Goal: Transaction & Acquisition: Purchase product/service

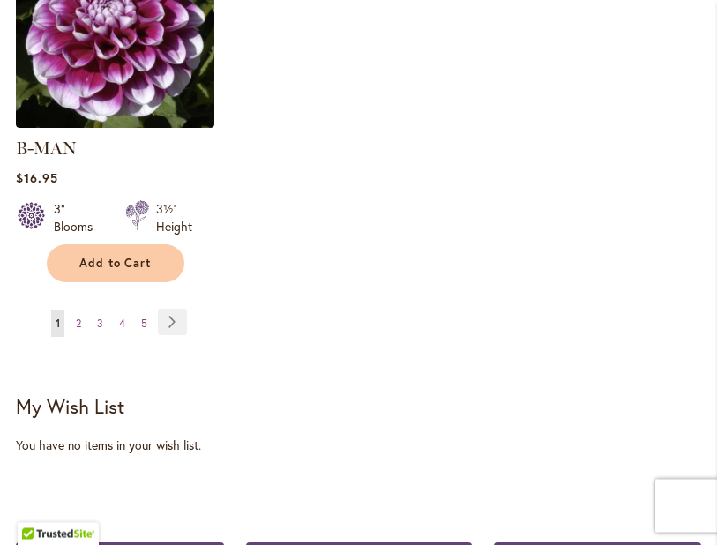
scroll to position [2514, 0]
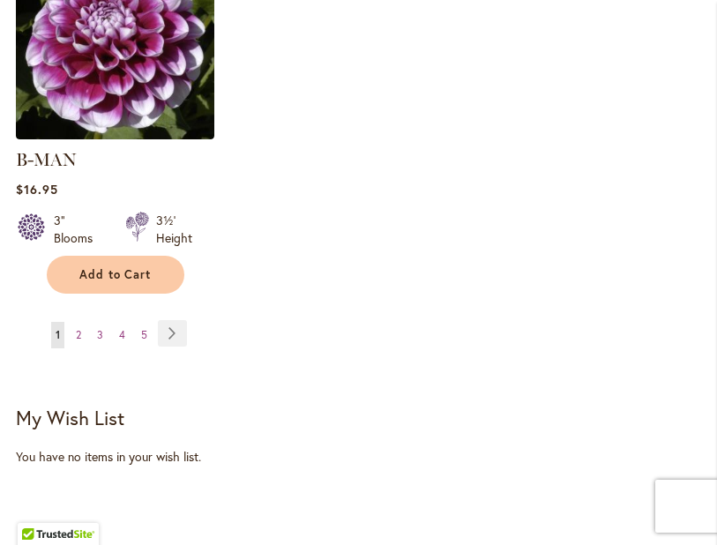
click at [176, 322] on link "Page Next" at bounding box center [172, 333] width 29 height 26
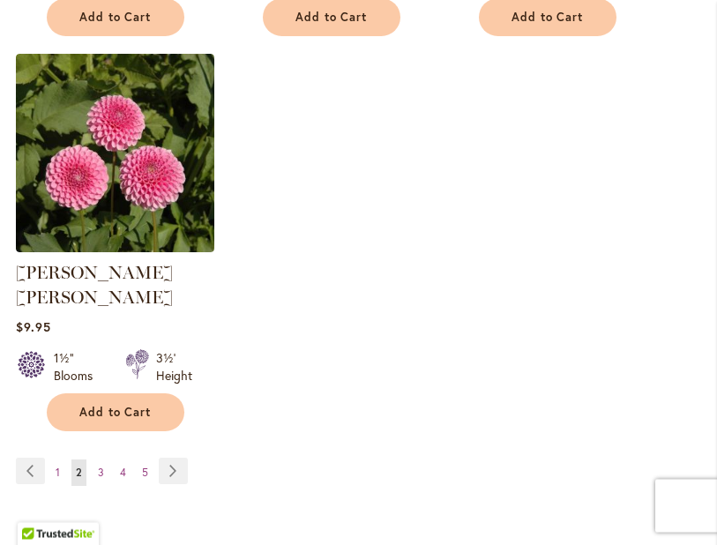
scroll to position [2373, 0]
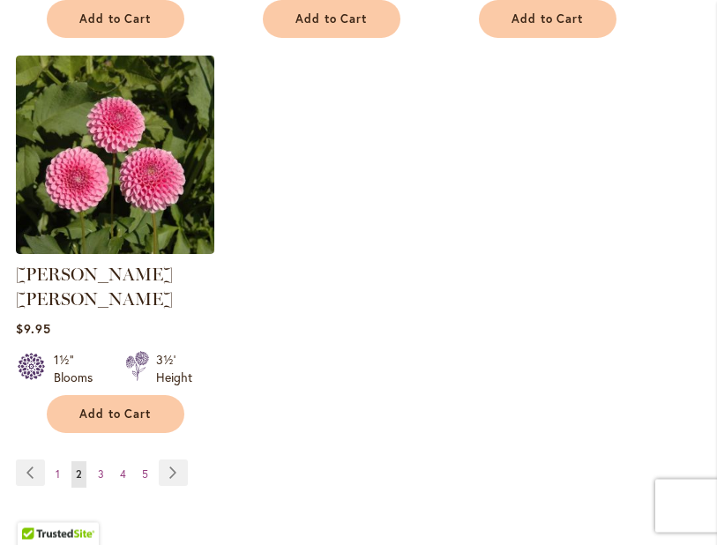
click at [139, 480] on link "Page 5" at bounding box center [145, 475] width 15 height 26
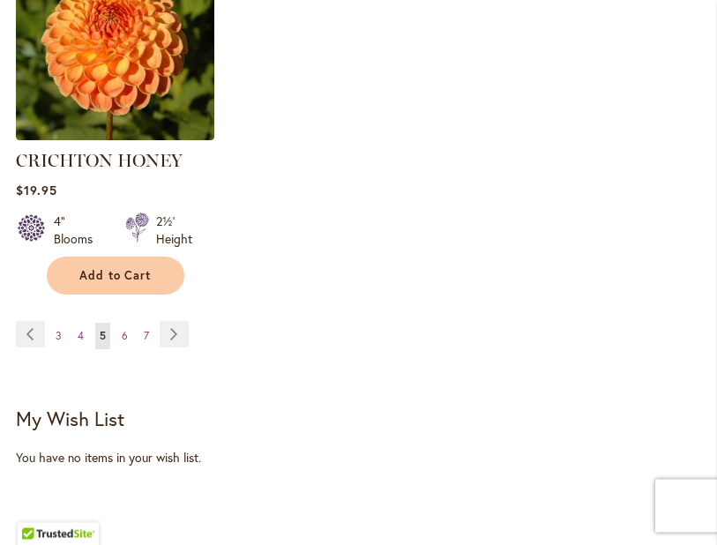
scroll to position [2562, 0]
click at [131, 323] on link "Page 6" at bounding box center [124, 336] width 15 height 26
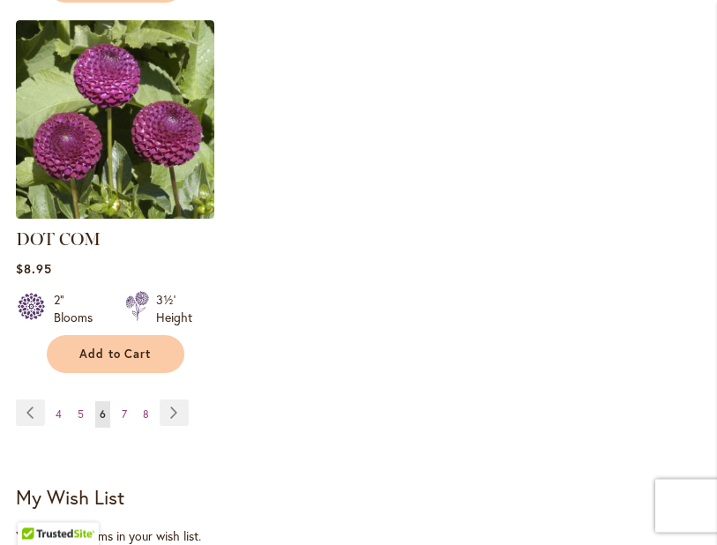
scroll to position [2484, 0]
click at [131, 401] on link "Page 7" at bounding box center [124, 414] width 14 height 26
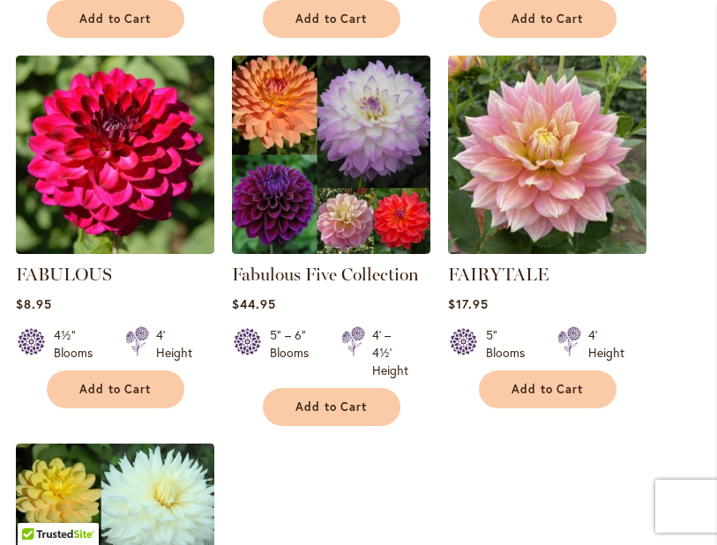
scroll to position [2011, 0]
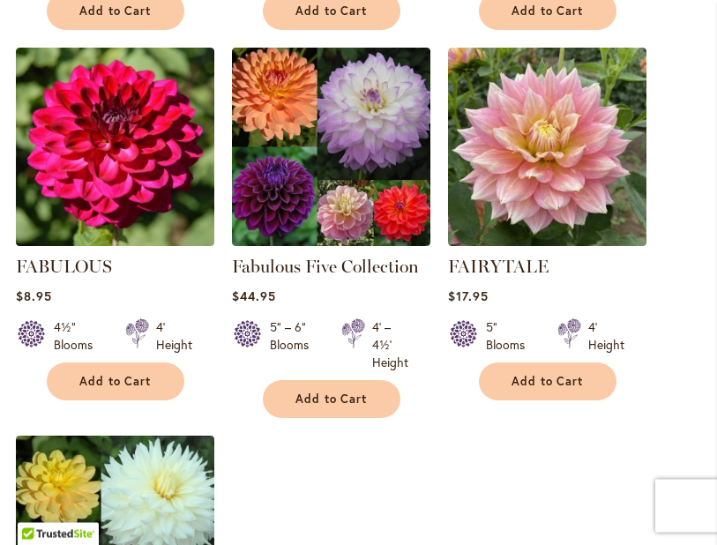
click at [360, 160] on img at bounding box center [331, 148] width 199 height 199
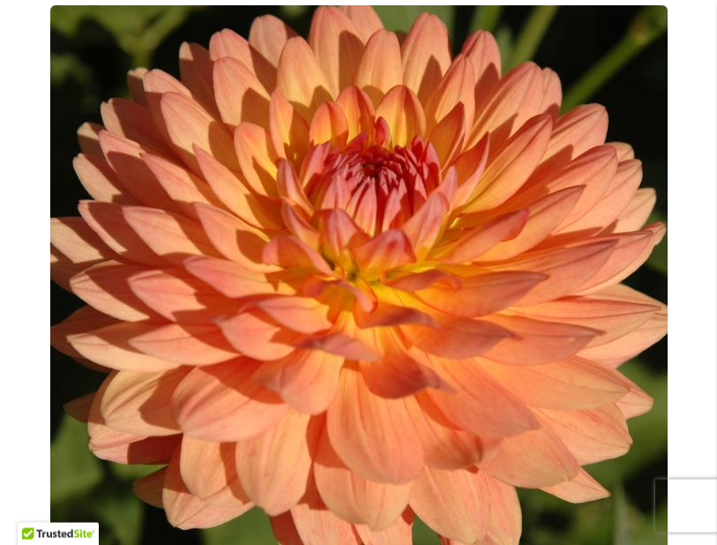
scroll to position [274, 0]
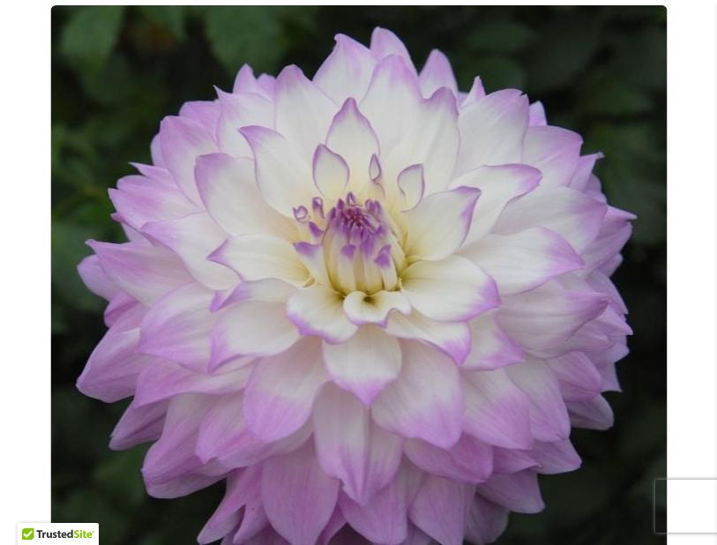
click at [589, 196] on img "MIKAYLA MIRANDA" at bounding box center [358, 314] width 617 height 618
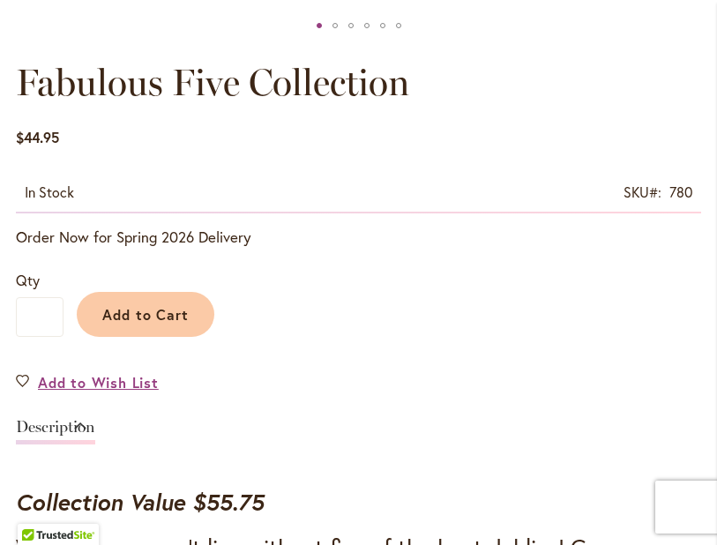
click at [169, 323] on span "Add to Cart" at bounding box center [145, 313] width 87 height 19
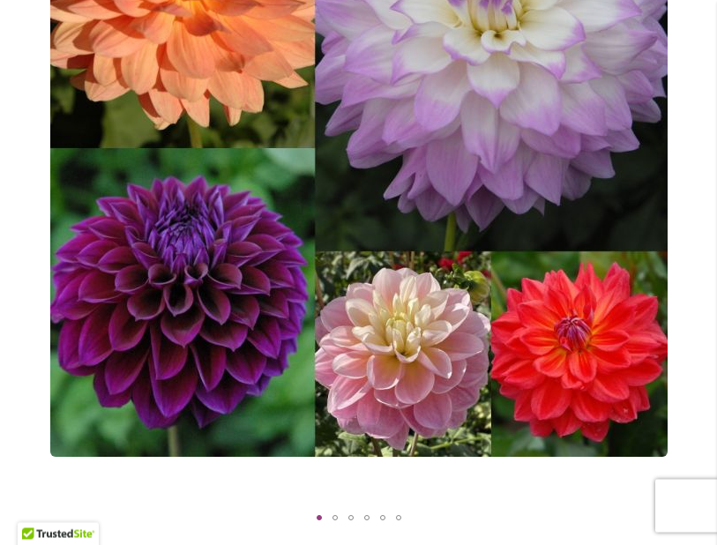
scroll to position [487, 0]
click at [701, 102] on div "Fabulous Five Collection" at bounding box center [359, 148] width 686 height 713
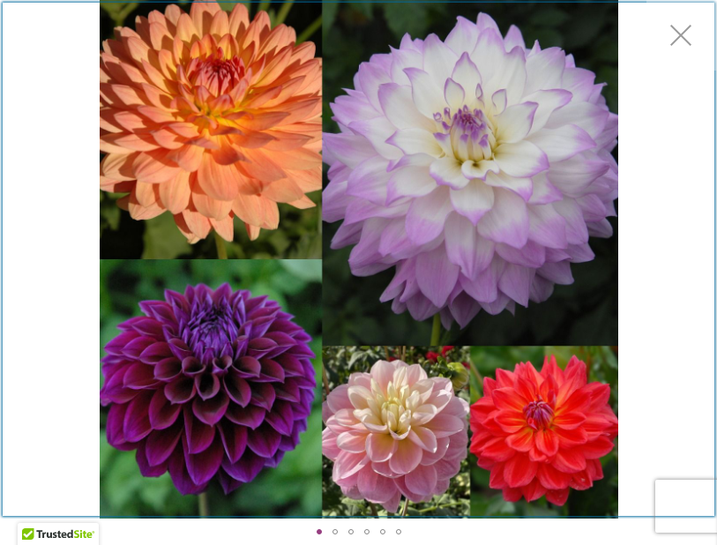
scroll to position [296, 0]
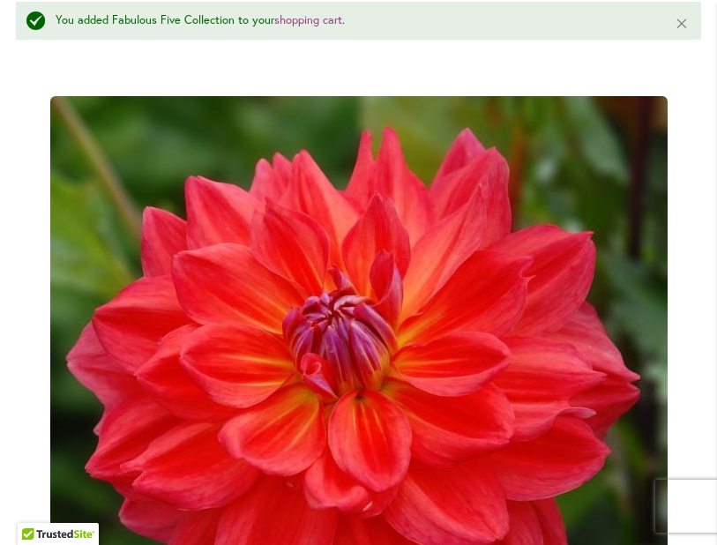
scroll to position [229, 0]
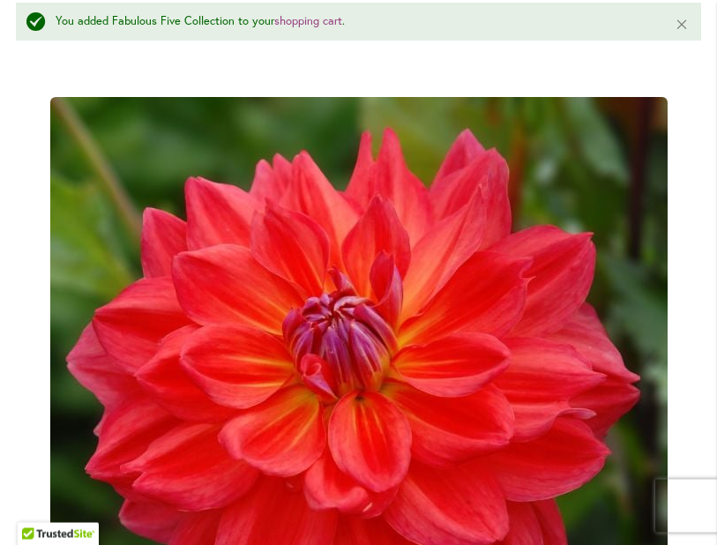
click at [56, 31] on div "You added Fabulous Five Collection to your shopping cart ." at bounding box center [352, 22] width 593 height 17
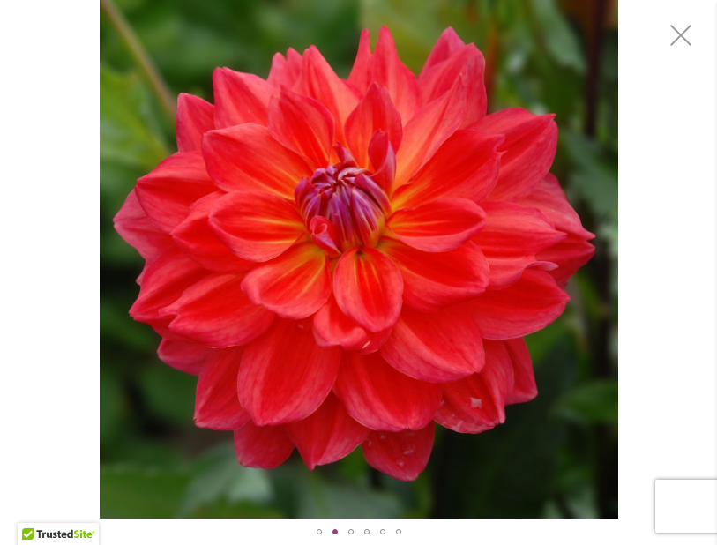
scroll to position [0, 0]
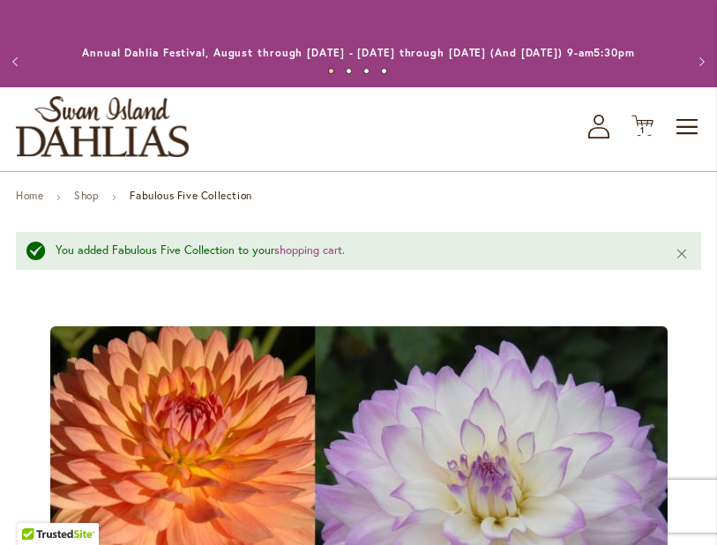
scroll to position [296, 0]
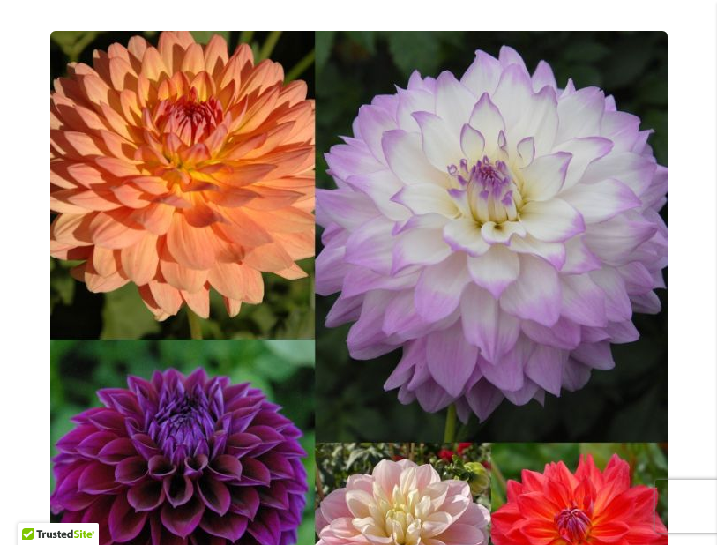
click at [528, 263] on img "Fabulous Five Collection" at bounding box center [359, 340] width 618 height 618
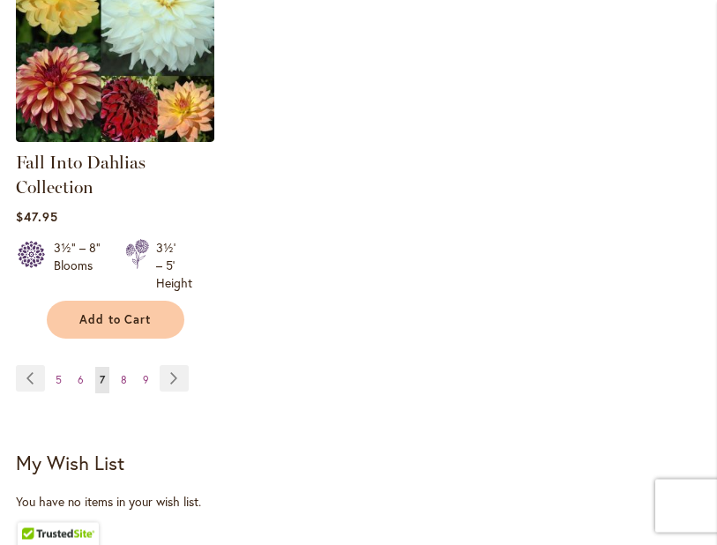
scroll to position [2502, 0]
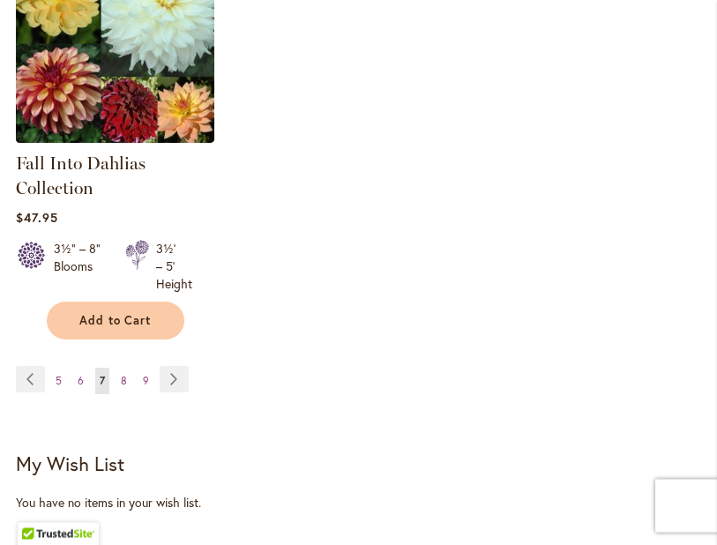
click at [124, 395] on link "Page 8" at bounding box center [123, 382] width 15 height 26
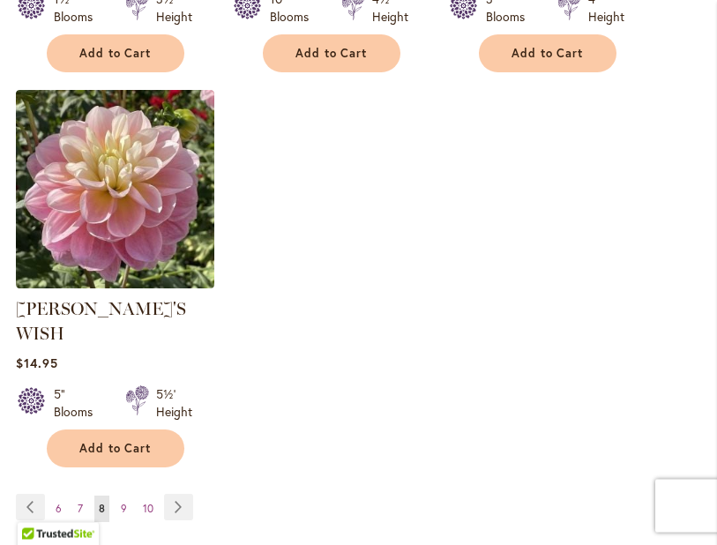
scroll to position [2414, 0]
click at [126, 502] on span "9" at bounding box center [124, 508] width 6 height 13
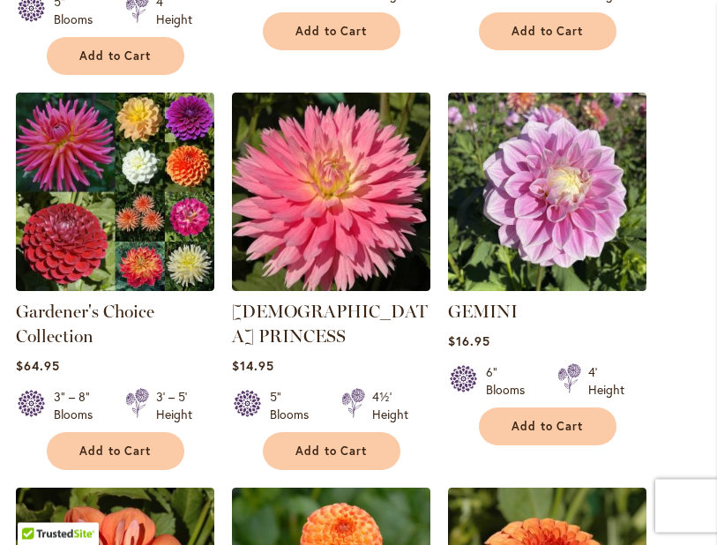
scroll to position [862, 0]
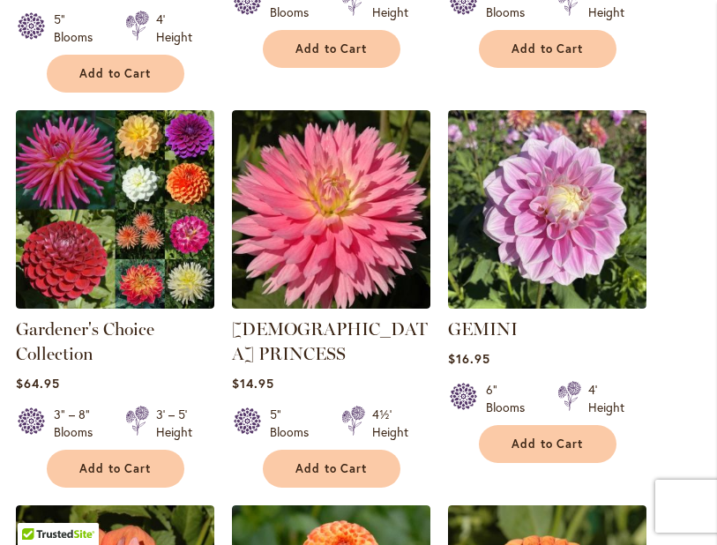
click at [150, 206] on img at bounding box center [115, 209] width 199 height 199
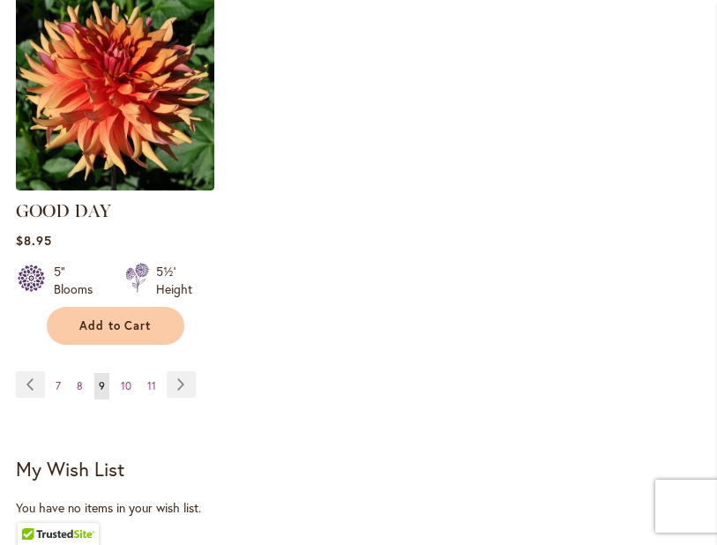
scroll to position [2513, 0]
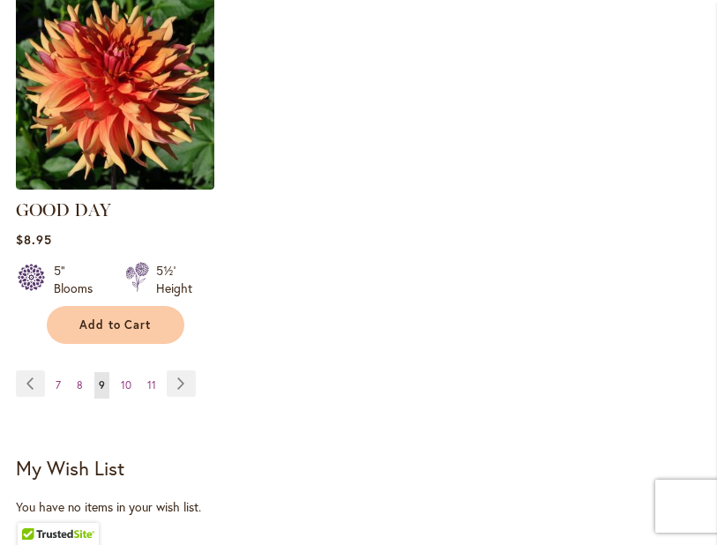
click at [143, 372] on link "Page 11" at bounding box center [152, 385] width 18 height 26
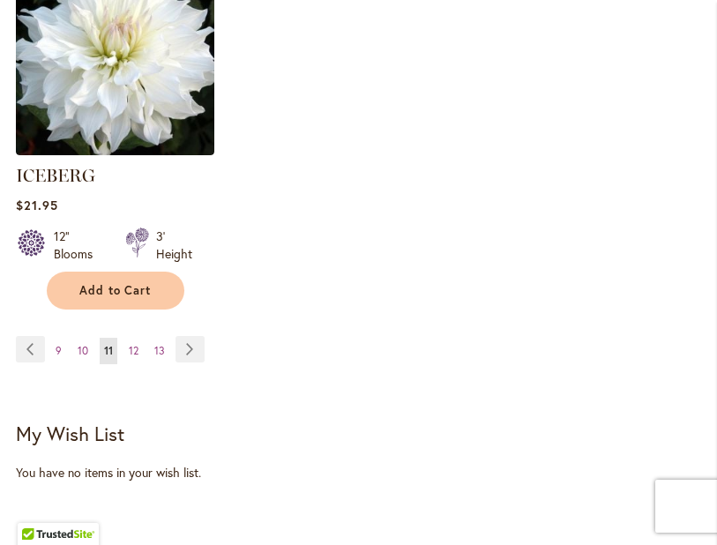
scroll to position [2524, 0]
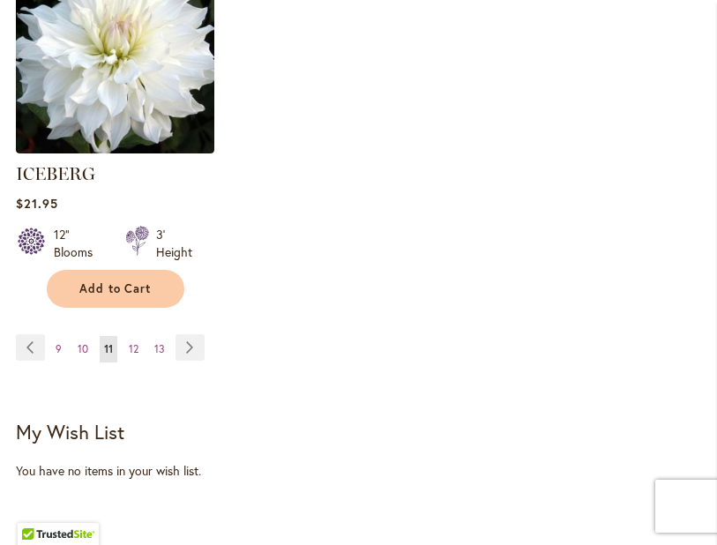
click at [84, 345] on span "10" at bounding box center [83, 348] width 11 height 13
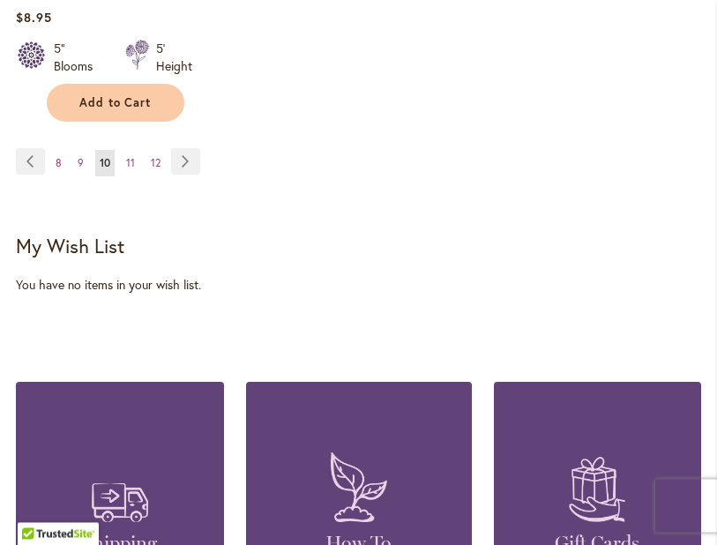
scroll to position [2717, 0]
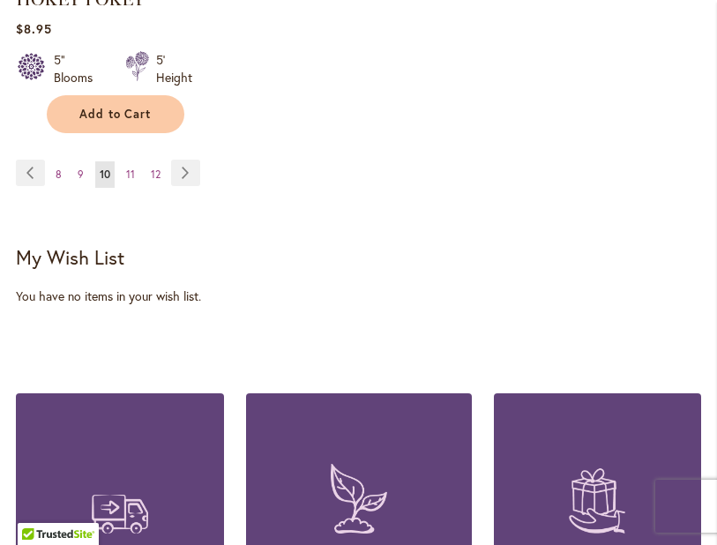
click at [161, 188] on link "Page 12" at bounding box center [155, 174] width 19 height 26
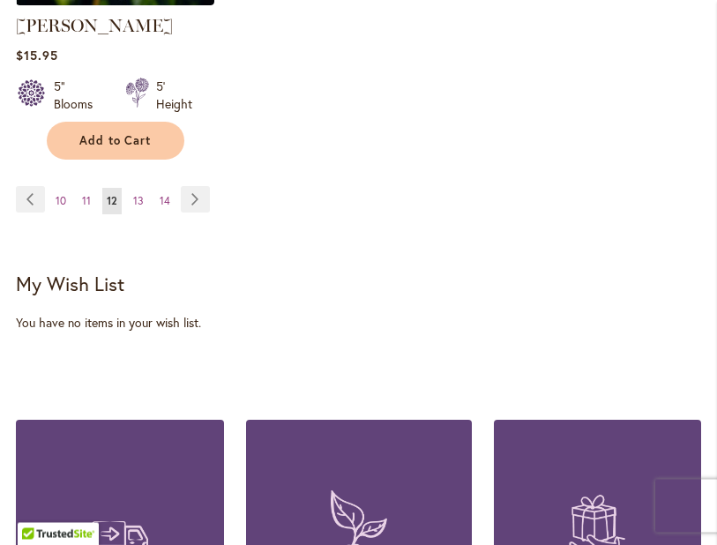
scroll to position [2690, 0]
click at [147, 188] on link "Page 13" at bounding box center [138, 201] width 19 height 26
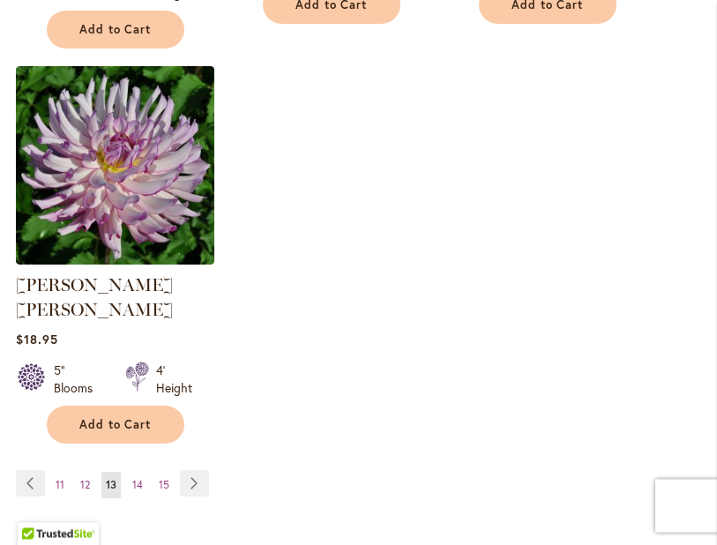
scroll to position [2429, 0]
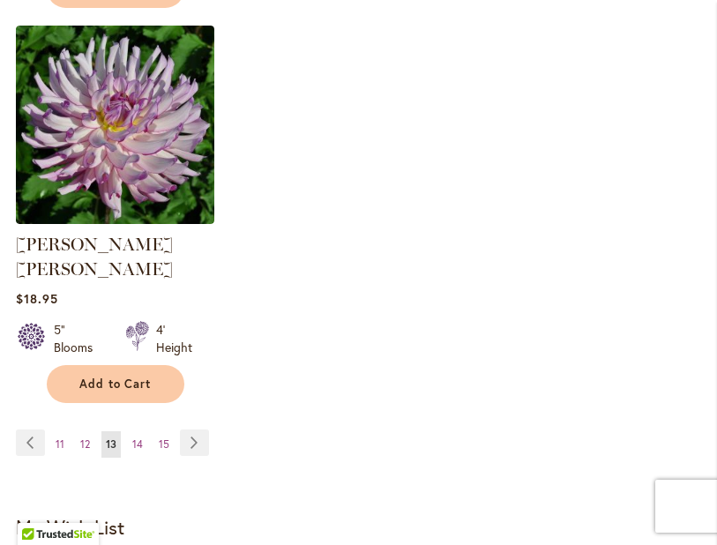
click at [143, 431] on link "Page 14" at bounding box center [137, 444] width 19 height 26
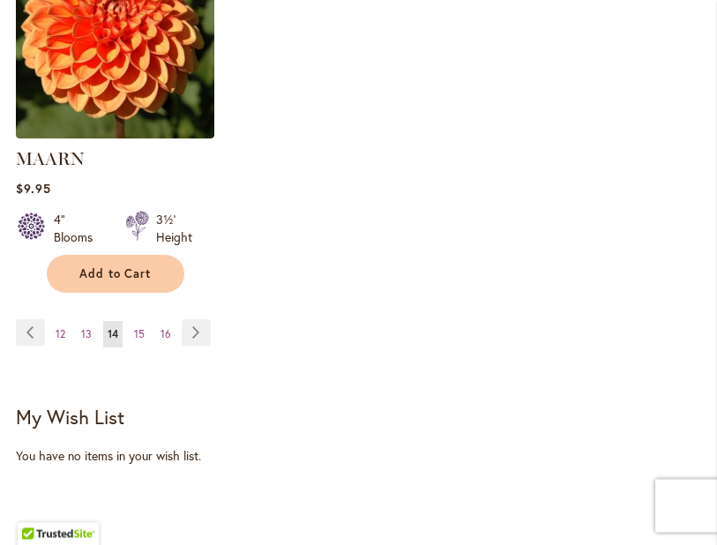
scroll to position [2539, 0]
click at [145, 321] on link "Page 15" at bounding box center [139, 334] width 19 height 26
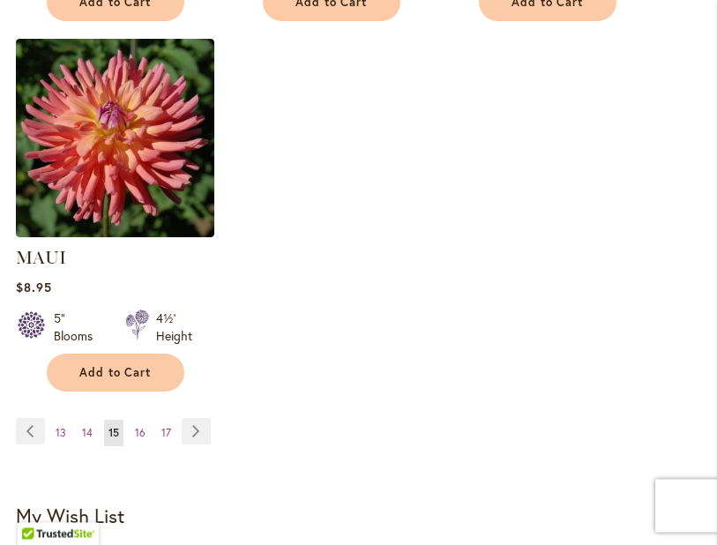
scroll to position [2416, 0]
click at [148, 446] on link "Page 16" at bounding box center [140, 433] width 19 height 26
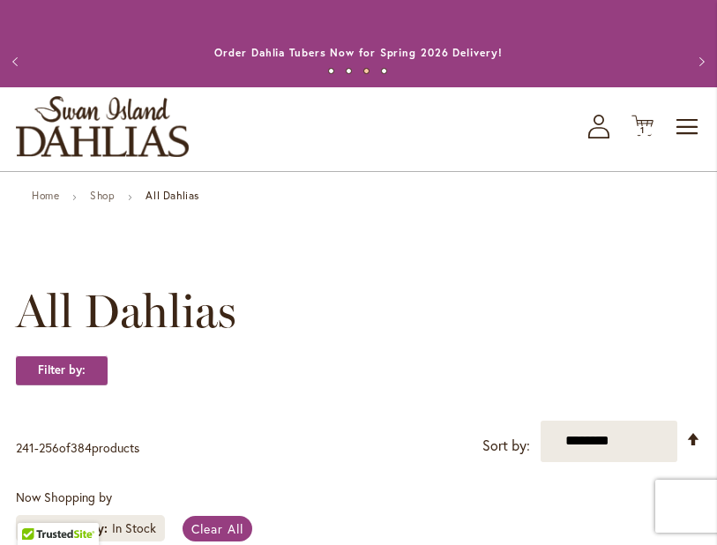
click at [686, 145] on span "Toggle Nav" at bounding box center [688, 126] width 26 height 35
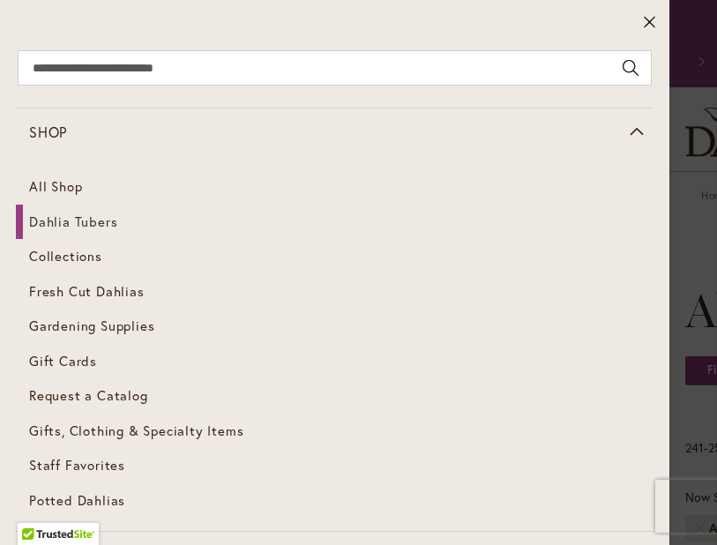
click at [101, 266] on link "Collections" at bounding box center [335, 256] width 638 height 35
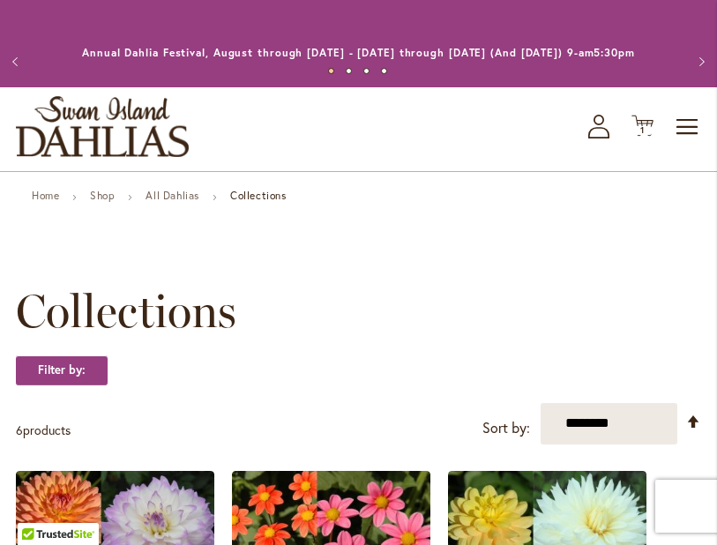
click at [46, 202] on link "Home" at bounding box center [45, 195] width 27 height 13
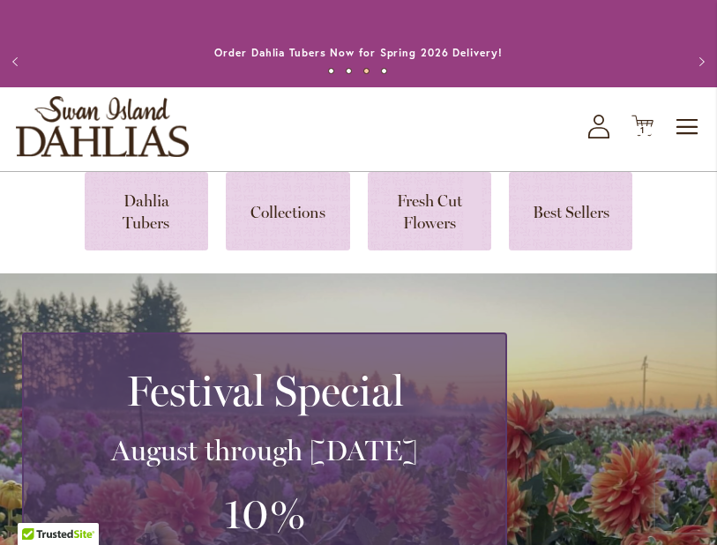
click at [651, 135] on span "1 1 items" at bounding box center [643, 130] width 18 height 9
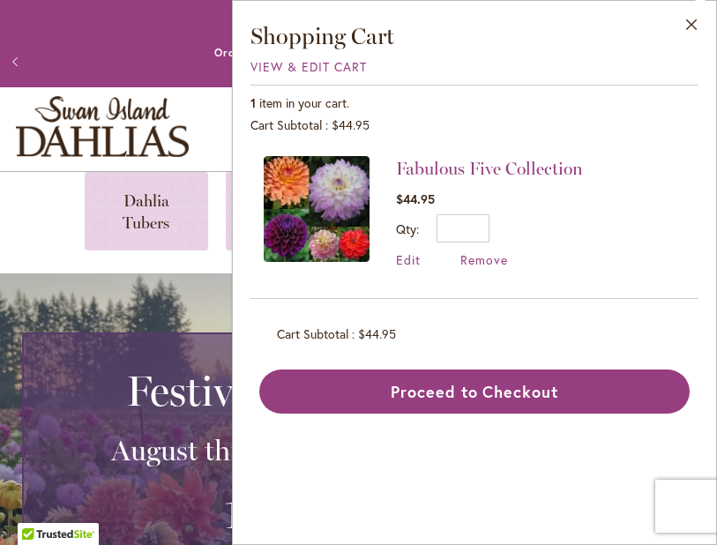
click at [498, 394] on button "Proceed to Checkout" at bounding box center [474, 392] width 431 height 44
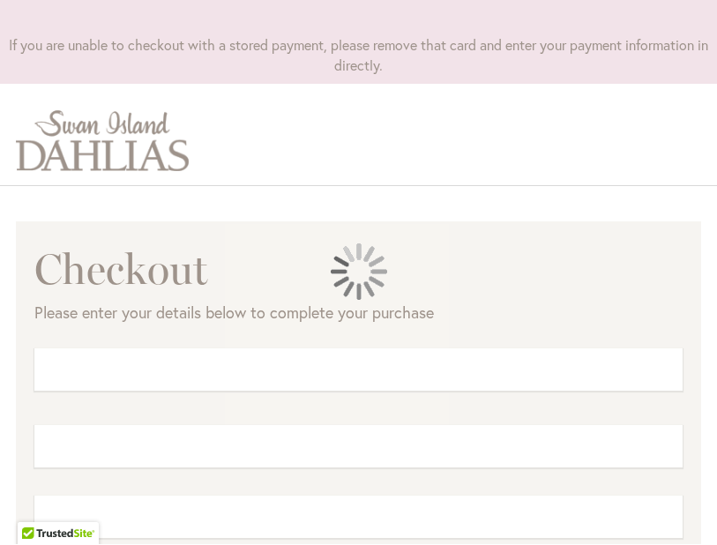
scroll to position [88, 0]
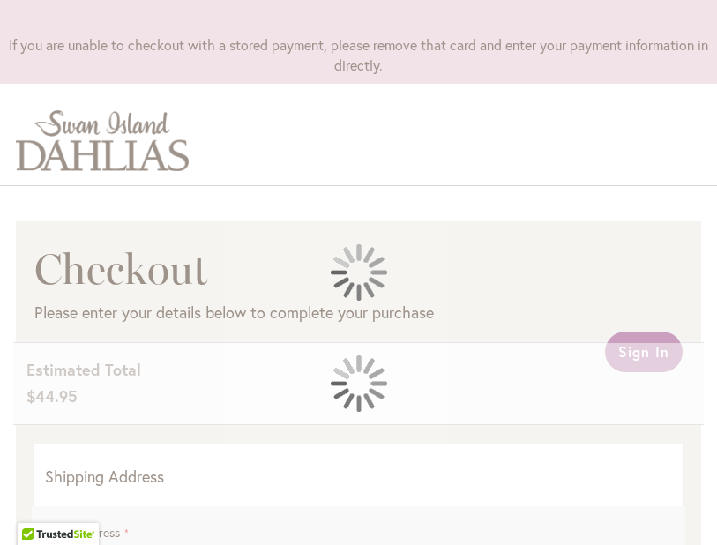
select select "**"
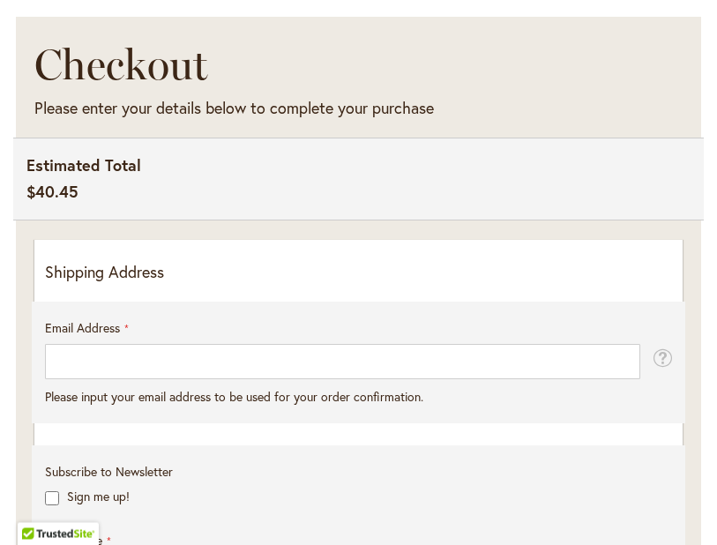
scroll to position [293, 0]
click at [139, 279] on p "Shipping Address" at bounding box center [358, 272] width 627 height 23
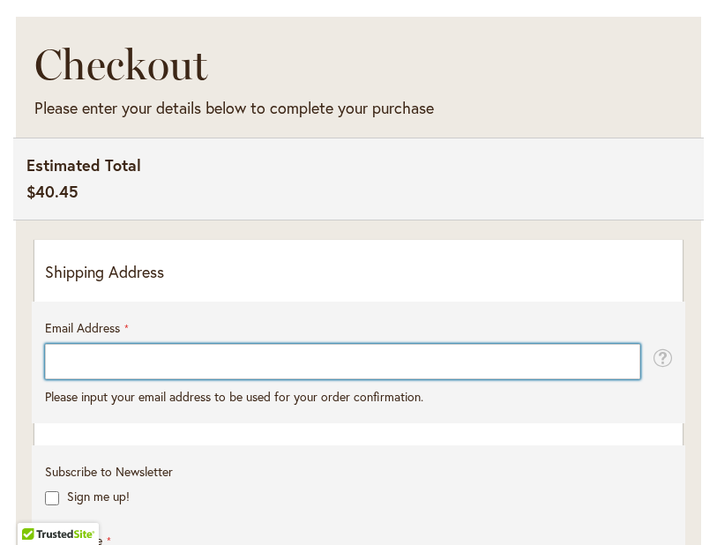
click at [138, 376] on input "Email Address" at bounding box center [343, 361] width 596 height 35
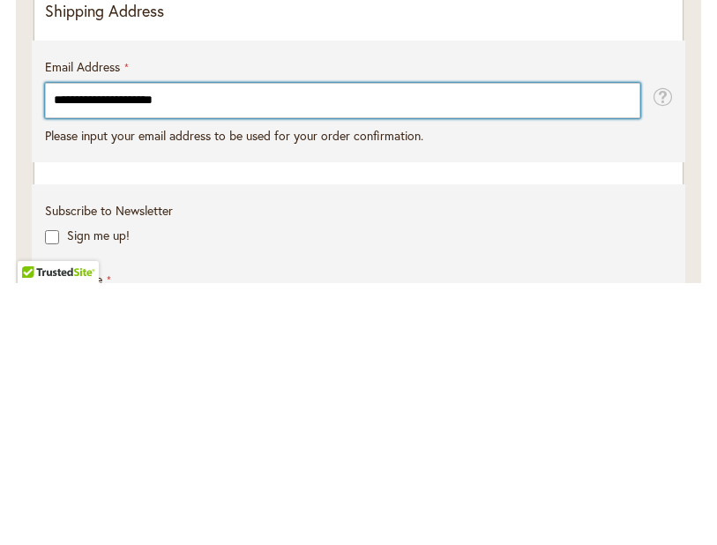
type input "**********"
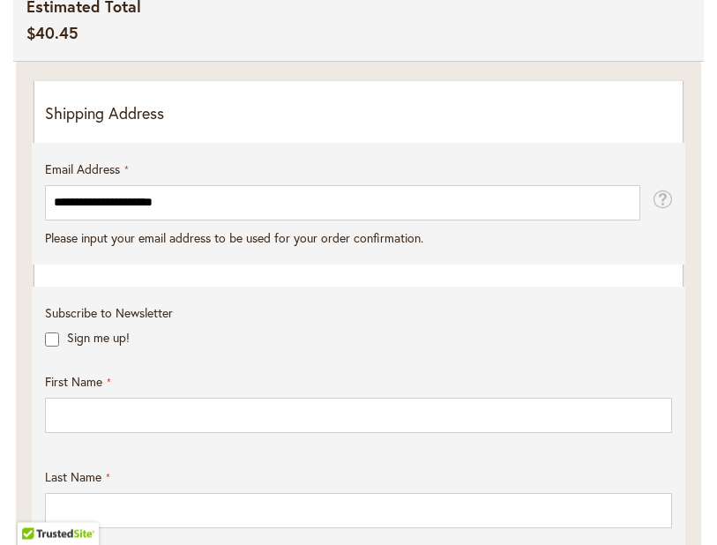
scroll to position [445, 0]
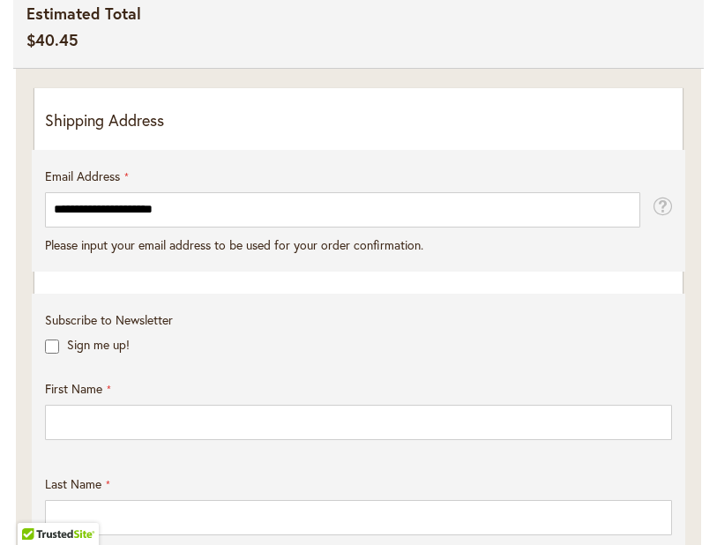
click at [346, 132] on p "Shipping Address" at bounding box center [358, 120] width 627 height 23
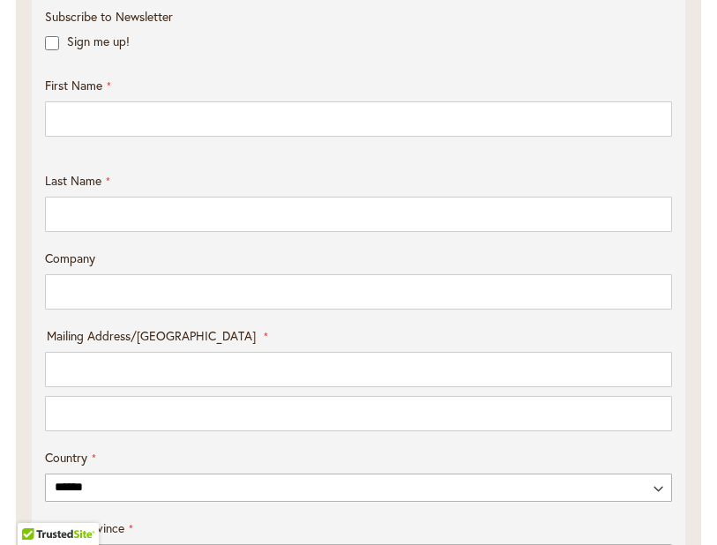
scroll to position [751, 0]
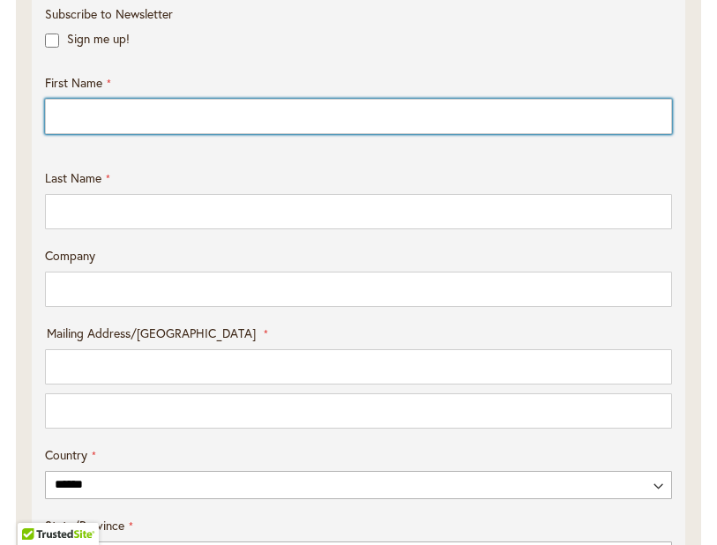
click at [146, 118] on input "First Name" at bounding box center [358, 116] width 627 height 35
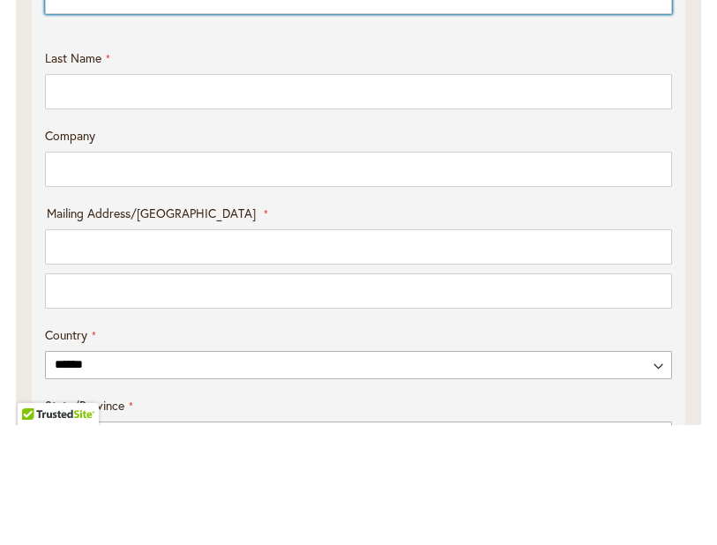
type input "*****"
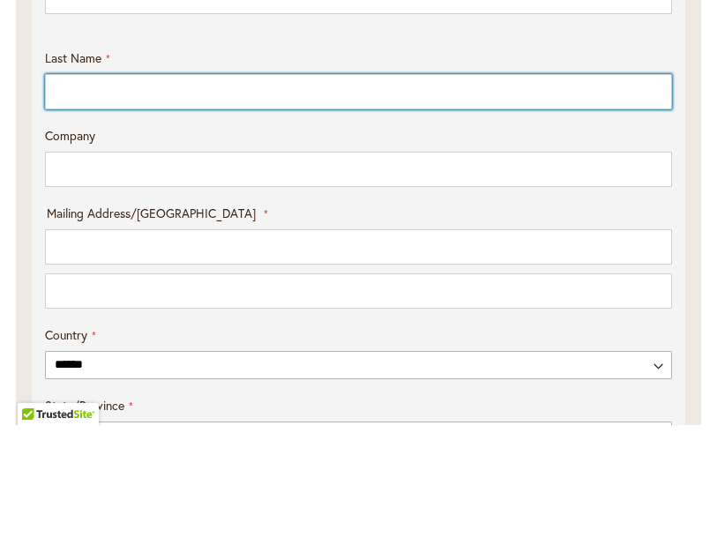
click at [197, 194] on input "Last Name" at bounding box center [358, 211] width 627 height 35
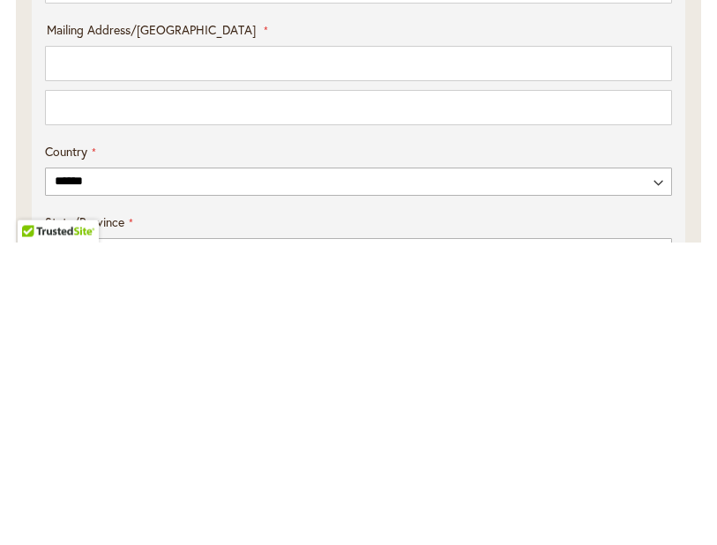
type input "*****"
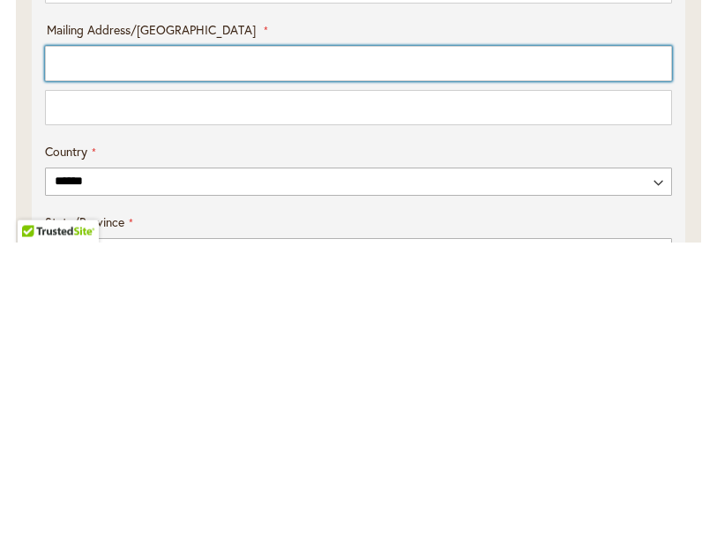
click at [125, 349] on input "Mailing Address/PO BOX: Line 1" at bounding box center [358, 366] width 627 height 35
type input "**********"
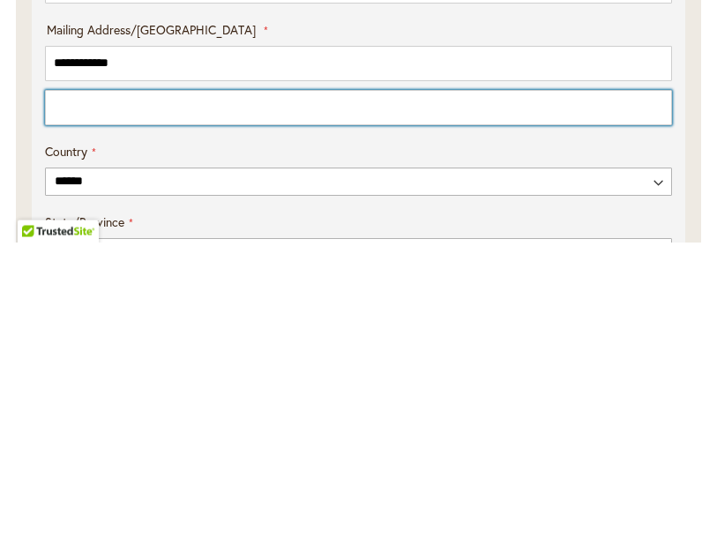
click at [95, 394] on input "Mailing Address/PO BOX: Line 2" at bounding box center [358, 411] width 627 height 35
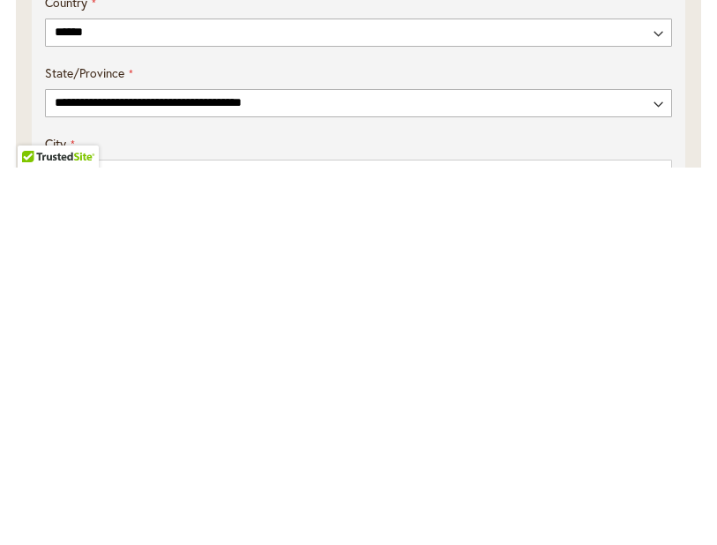
scroll to position [831, 0]
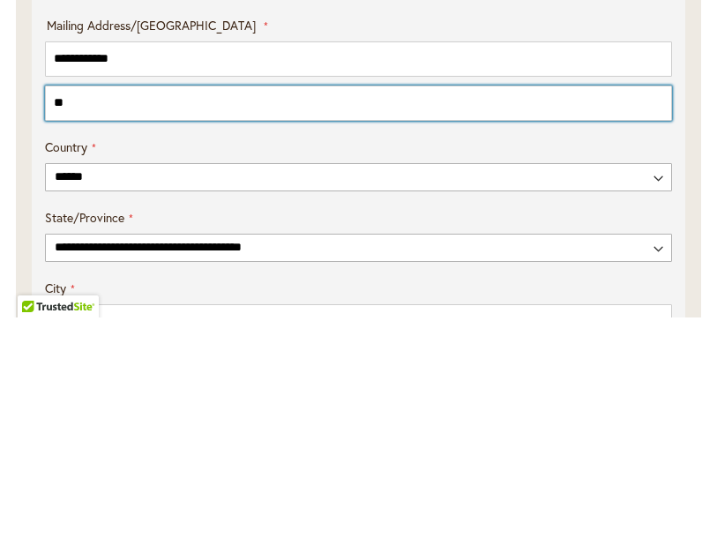
type input "*"
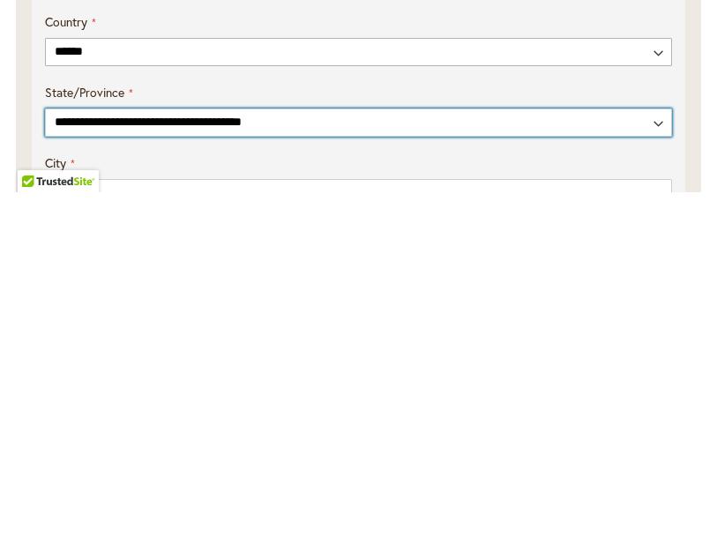
click at [139, 461] on select "**********" at bounding box center [358, 475] width 627 height 28
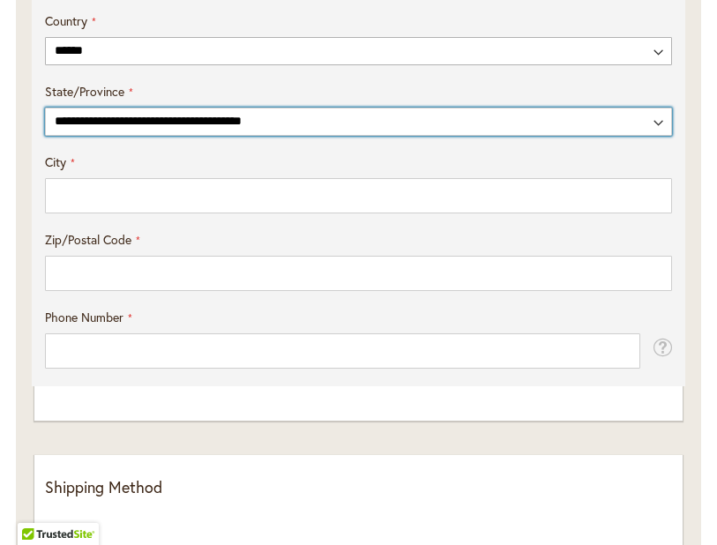
select select "**"
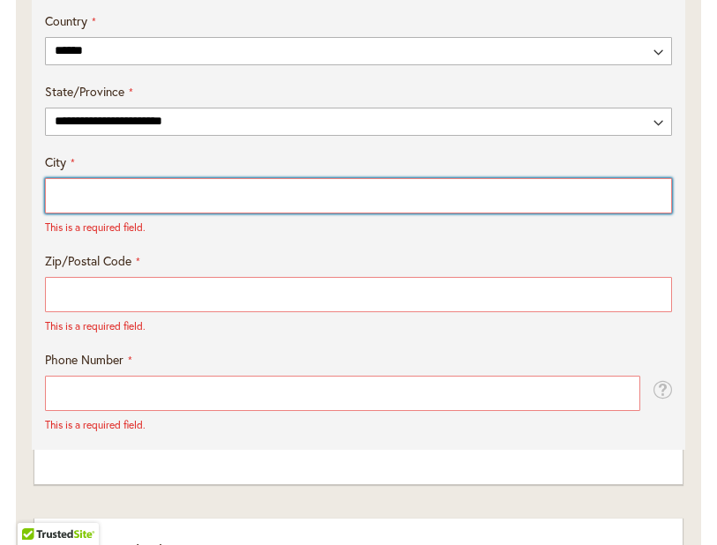
click at [131, 213] on input "City" at bounding box center [358, 195] width 627 height 35
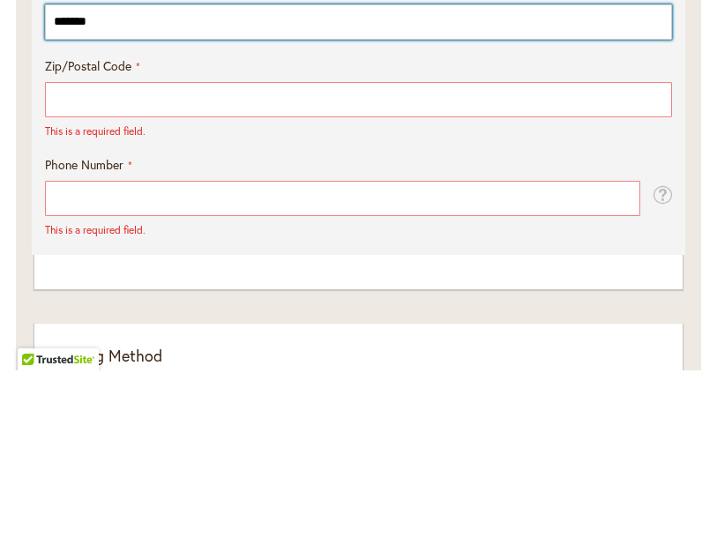
type input "*******"
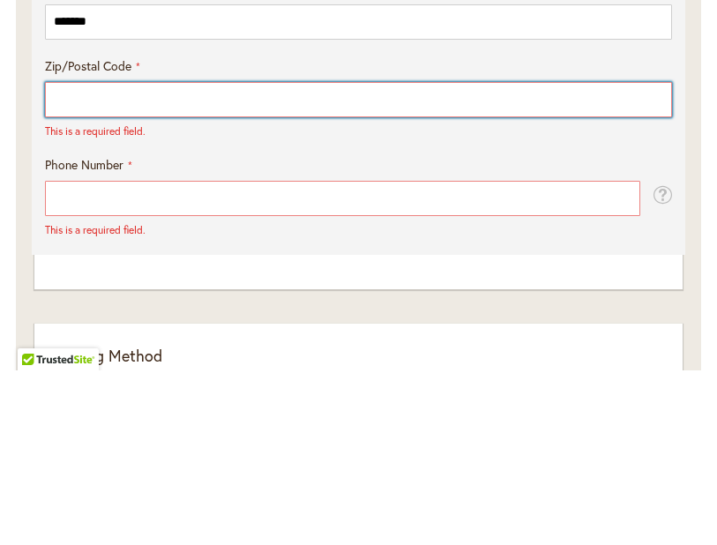
click at [119, 257] on input "Zip/Postal Code" at bounding box center [358, 274] width 627 height 35
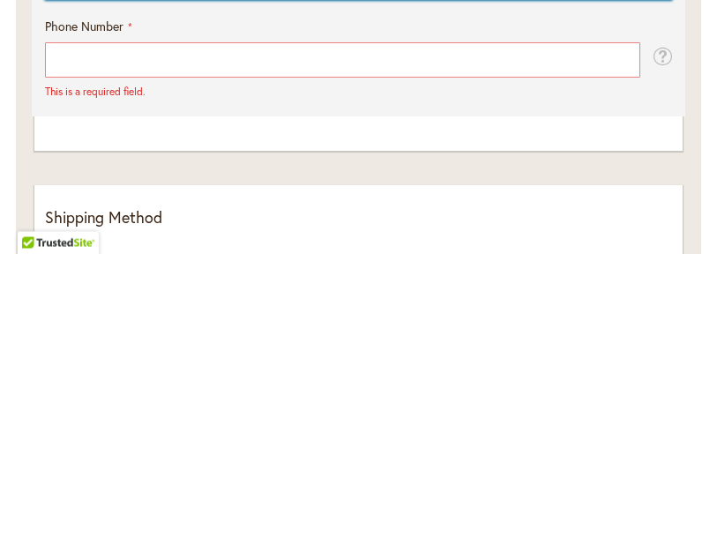
type input "*****"
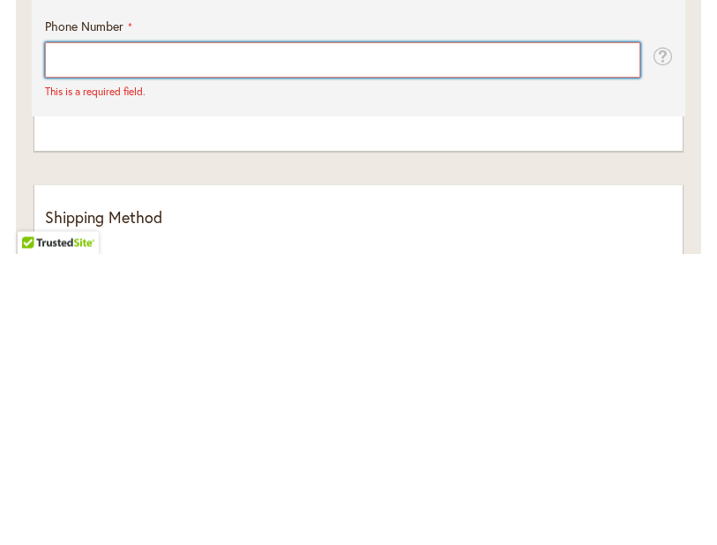
click at [138, 334] on input "Phone Number" at bounding box center [343, 351] width 596 height 35
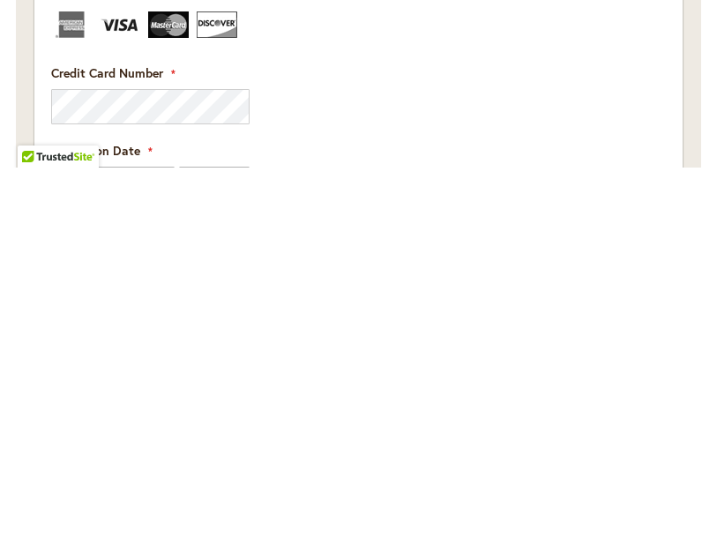
scroll to position [2065, 0]
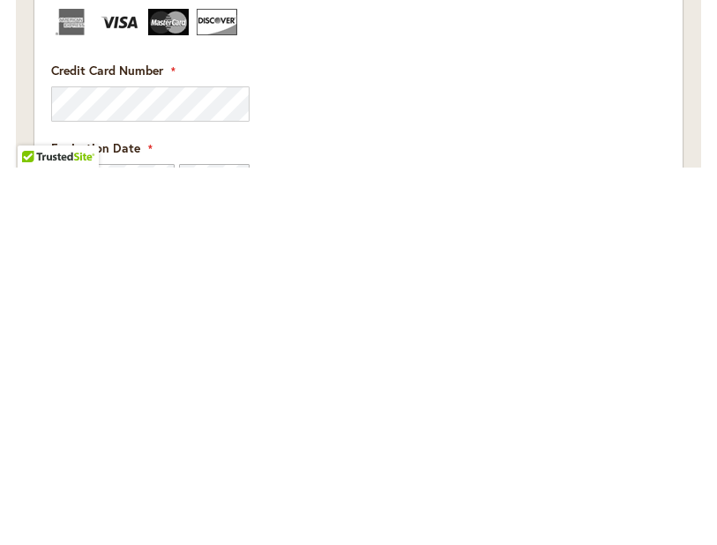
type input "**********"
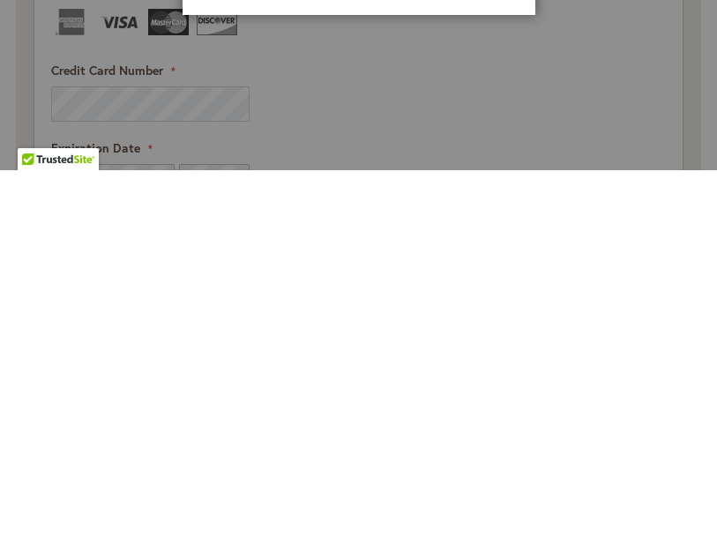
click at [143, 115] on aside "Address Validation Close Please review your address and make any necessary chan…" at bounding box center [358, 272] width 717 height 545
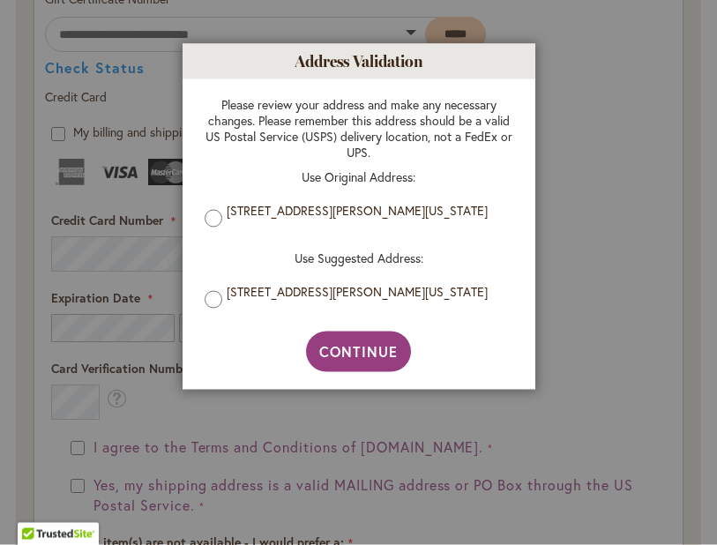
scroll to position [2292, 0]
click at [371, 361] on span "Continue" at bounding box center [358, 351] width 79 height 19
type input "**********"
type input "*******"
type input "**********"
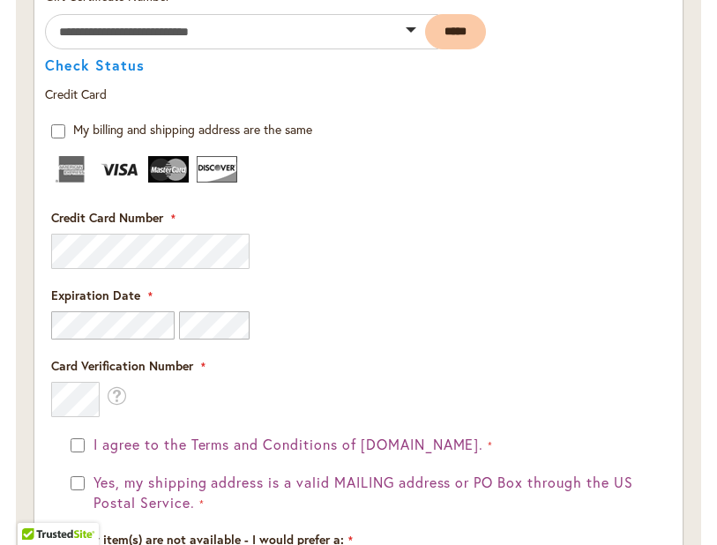
click at [97, 264] on fieldset "Payment Information Payment Method Discount Code Enter discount code Apply Gift…" at bounding box center [358, 266] width 627 height 807
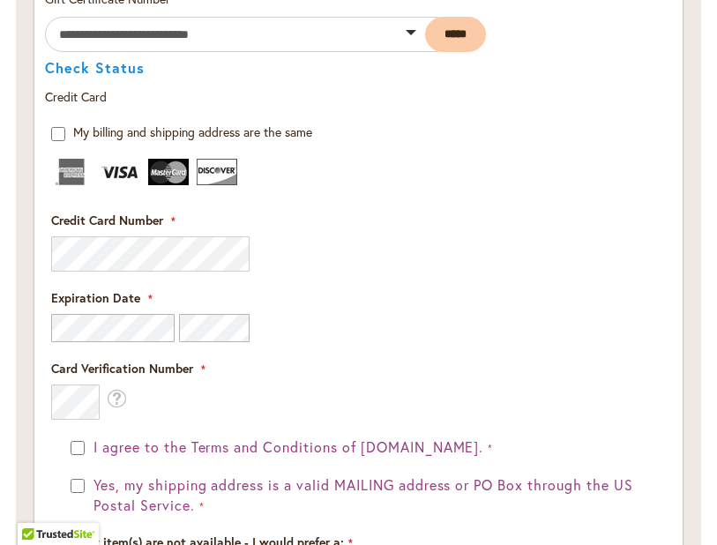
click at [93, 255] on fieldset "Payment Information Payment Method Discount Code Enter discount code Apply Gift…" at bounding box center [358, 269] width 627 height 807
click at [117, 271] on fieldset "Payment Information Payment Method Discount Code Enter discount code Apply Gift…" at bounding box center [358, 269] width 627 height 807
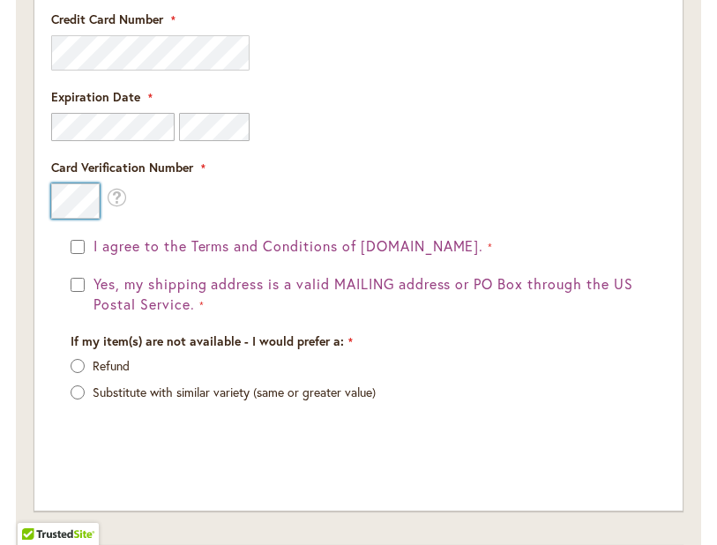
scroll to position [2492, 0]
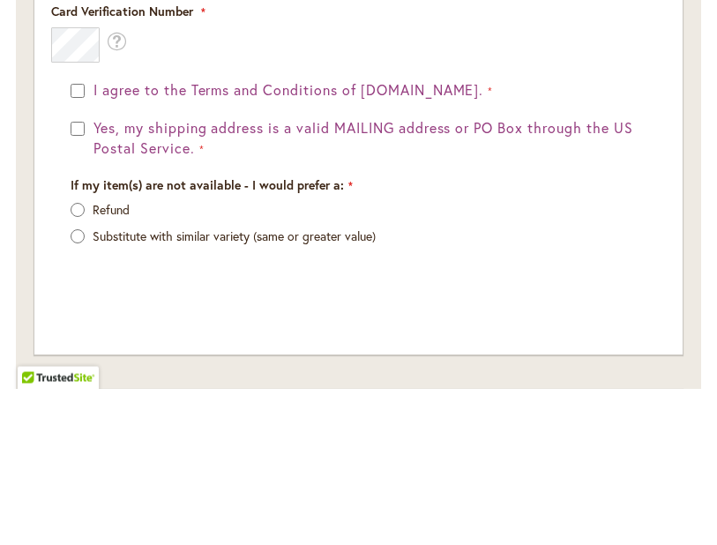
click at [85, 90] on form "My billing and shipping address are the same Billing Address First Name Last Na…" at bounding box center [359, 198] width 654 height 550
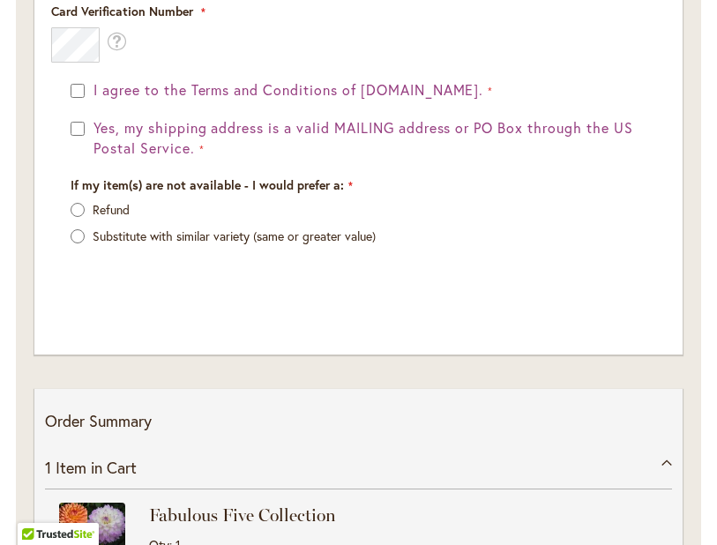
click at [93, 101] on button "I agree to the Terms and Conditions of dahlias.com." at bounding box center [291, 90] width 404 height 20
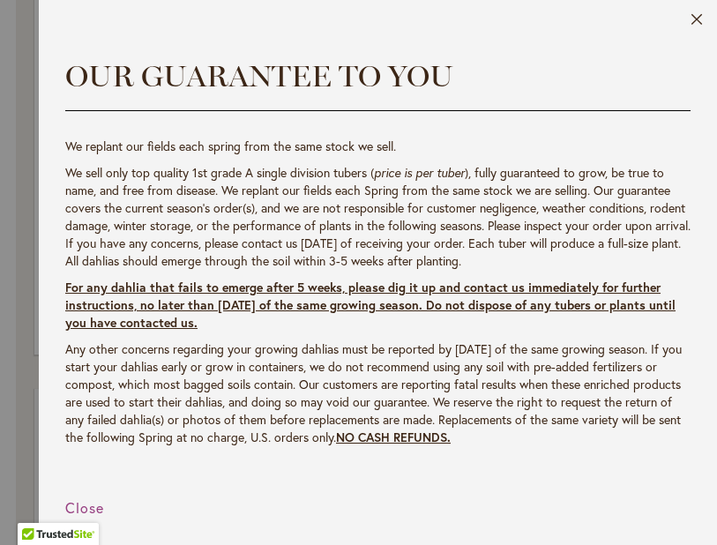
click at [701, 26] on button "Close" at bounding box center [697, 23] width 13 height 20
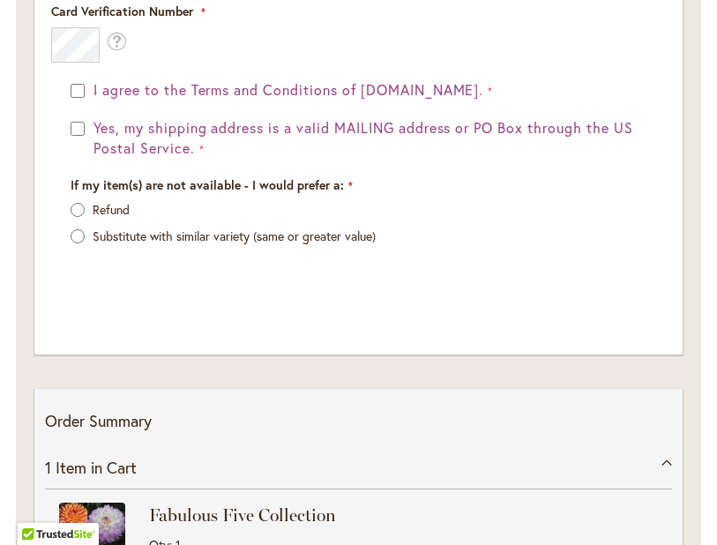
click at [97, 96] on span "I agree to the Terms and Conditions of dahlias.com." at bounding box center [289, 89] width 390 height 19
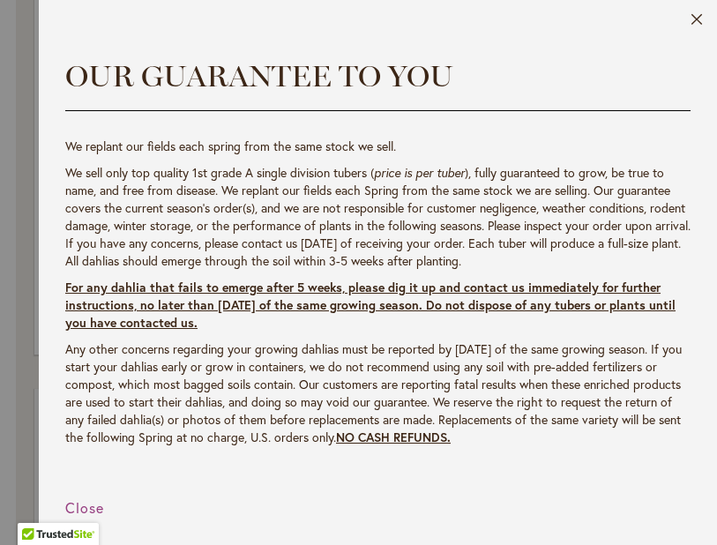
click at [701, 22] on button "Close" at bounding box center [697, 23] width 13 height 20
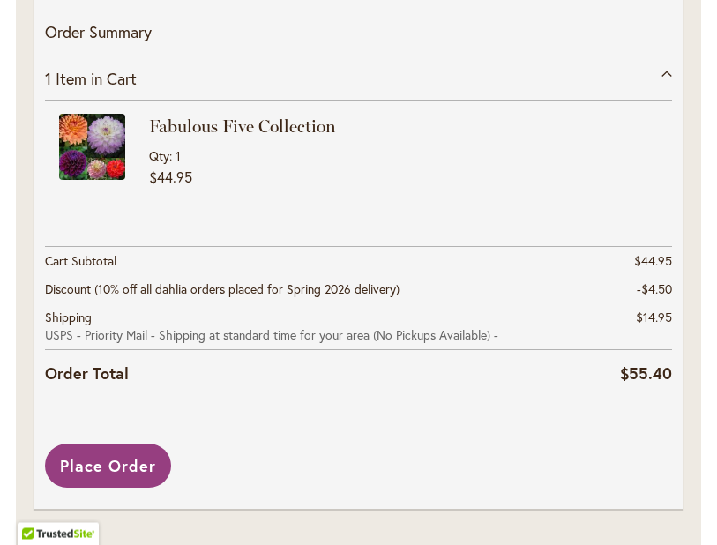
scroll to position [3038, 0]
click at [130, 475] on span "Place Order" at bounding box center [108, 466] width 96 height 21
